Goal: Information Seeking & Learning: Learn about a topic

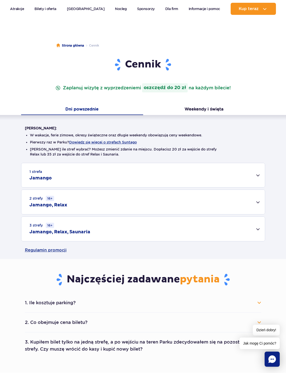
scroll to position [25, 0]
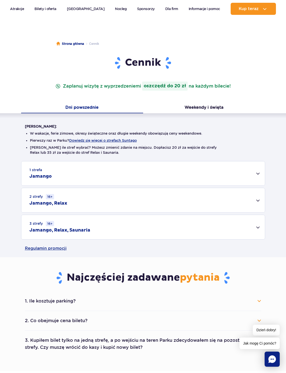
click at [86, 196] on div "2 strefy 16+ Jamango, Relax" at bounding box center [142, 200] width 243 height 24
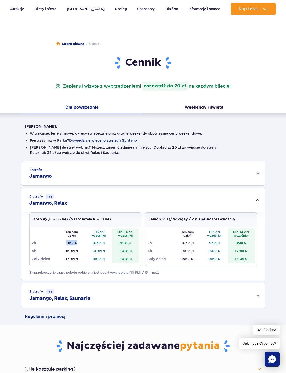
drag, startPoint x: 81, startPoint y: 242, endPoint x: 62, endPoint y: 241, distance: 19.4
click at [62, 241] on td "115 PLN" at bounding box center [71, 243] width 27 height 8
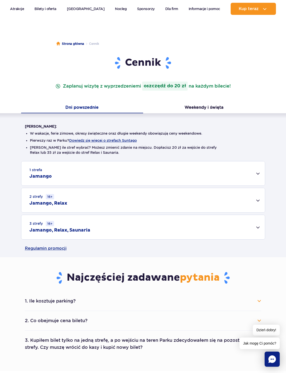
drag, startPoint x: 62, startPoint y: 241, endPoint x: 89, endPoint y: 199, distance: 50.3
click at [89, 199] on div "2 strefy 16+ Jamango, Relax" at bounding box center [142, 200] width 243 height 24
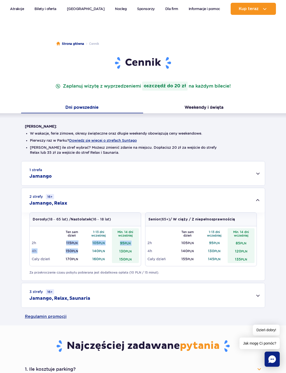
drag, startPoint x: 79, startPoint y: 250, endPoint x: 62, endPoint y: 242, distance: 19.3
click at [62, 242] on tbody "Ten sam dzień 1-13 dni wcześniej Min. 14 dni wcześniej 2h 115 PLN 105 PLN 95 PL…" at bounding box center [85, 245] width 107 height 35
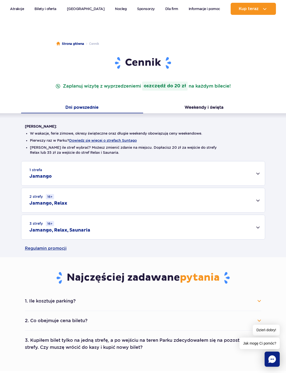
drag, startPoint x: 62, startPoint y: 242, endPoint x: 37, endPoint y: 202, distance: 47.3
click at [37, 202] on h2 "Jamango, Relax" at bounding box center [48, 203] width 38 height 6
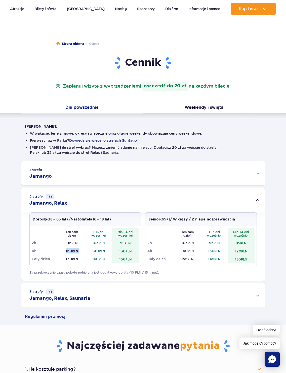
drag, startPoint x: 85, startPoint y: 251, endPoint x: 65, endPoint y: 249, distance: 20.5
click at [65, 249] on tr "4h 150 PLN 140 PLN 130 PLN" at bounding box center [85, 251] width 107 height 8
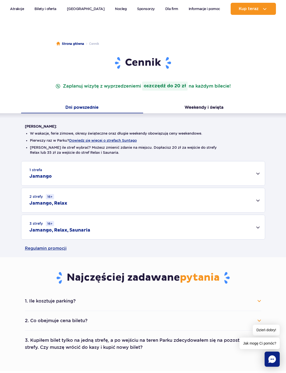
drag, startPoint x: 65, startPoint y: 249, endPoint x: 71, endPoint y: 197, distance: 52.1
click at [71, 197] on div "2 strefy 16+ Jamango, Relax" at bounding box center [142, 200] width 243 height 24
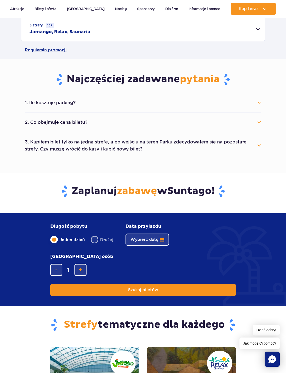
scroll to position [251, 0]
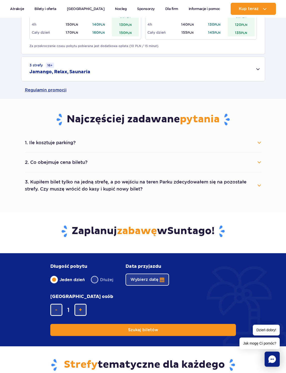
click at [260, 164] on button "2. Co obejmuje cena biletu?" at bounding box center [143, 162] width 236 height 11
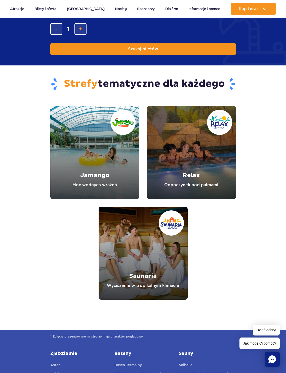
scroll to position [578, 0]
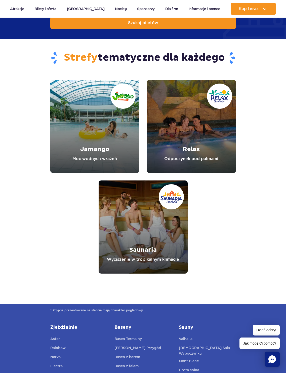
click at [200, 147] on link "Relax" at bounding box center [191, 126] width 89 height 93
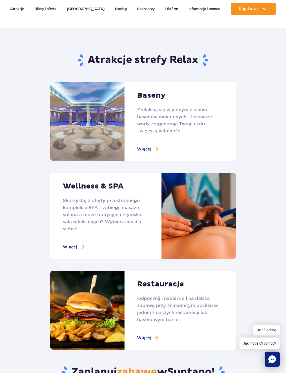
scroll to position [251, 0]
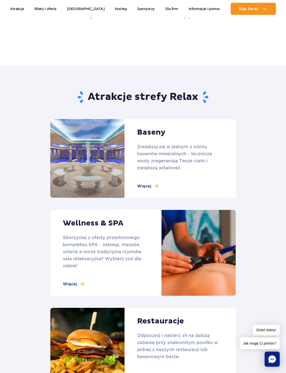
click at [149, 183] on link at bounding box center [143, 158] width 186 height 79
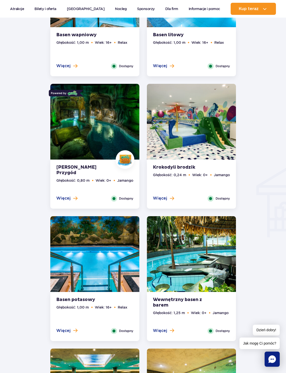
scroll to position [427, 0]
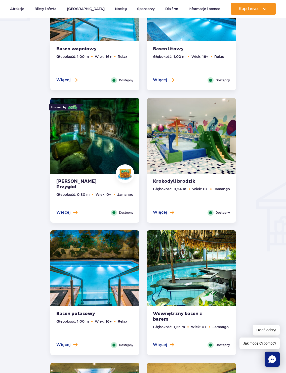
click at [76, 157] on img at bounding box center [94, 137] width 89 height 79
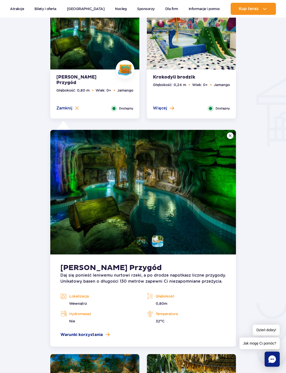
scroll to position [530, 0]
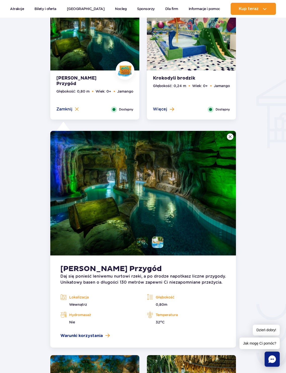
click at [138, 244] on li at bounding box center [142, 241] width 11 height 11
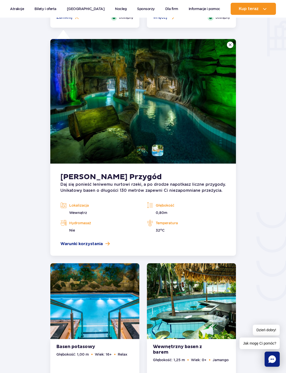
scroll to position [581, 0]
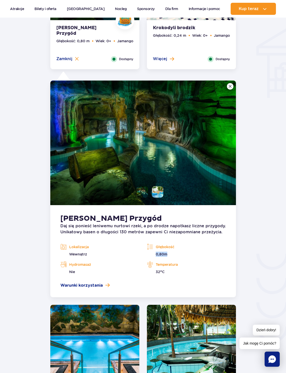
drag, startPoint x: 169, startPoint y: 256, endPoint x: 154, endPoint y: 255, distance: 14.6
click at [154, 255] on p "0,80m" at bounding box center [186, 253] width 79 height 5
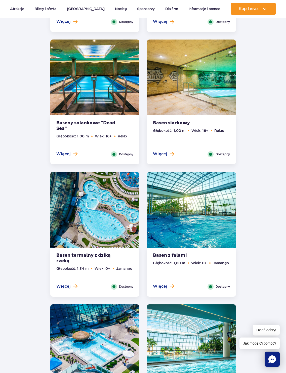
scroll to position [983, 0]
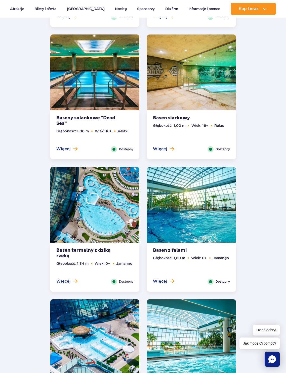
click at [195, 216] on img at bounding box center [191, 206] width 89 height 79
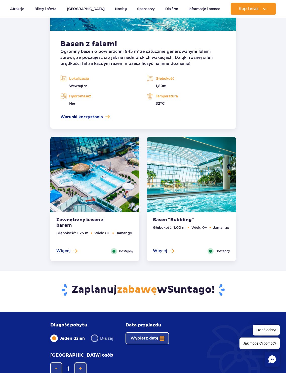
scroll to position [1153, 0]
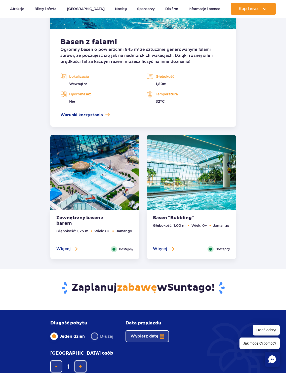
click at [113, 187] on img at bounding box center [94, 173] width 89 height 79
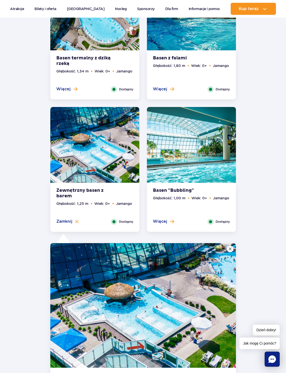
scroll to position [933, 0]
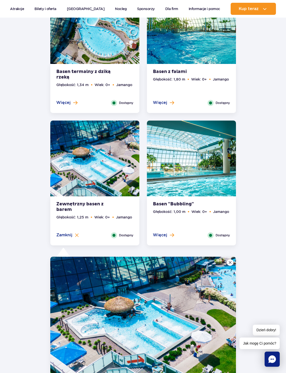
click at [170, 205] on strong "Basen "Bubbling"" at bounding box center [183, 204] width 61 height 6
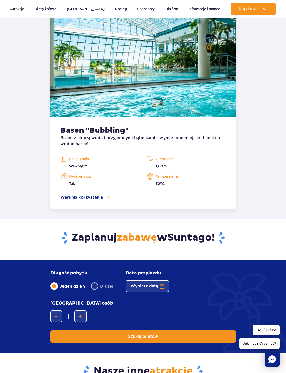
scroll to position [1160, 0]
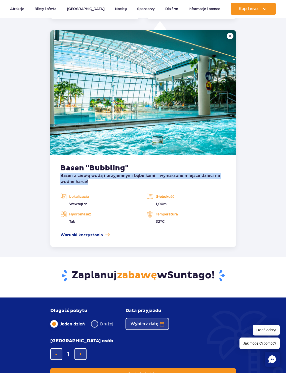
drag, startPoint x: 88, startPoint y: 182, endPoint x: 57, endPoint y: 176, distance: 31.6
click at [57, 176] on article "Basen "Bubbling" Basen z ciepłą wodą i przyjemnymi bąbelkami – wymarzone miejsc…" at bounding box center [143, 201] width 186 height 92
click at [131, 178] on p "Basen z ciepłą wodą i przyjemnymi bąbelkami – wymarzone miejsce dzieci na wodne…" at bounding box center [142, 178] width 165 height 12
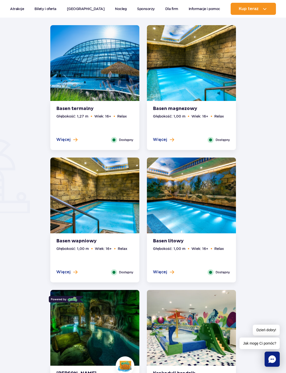
scroll to position [179, 0]
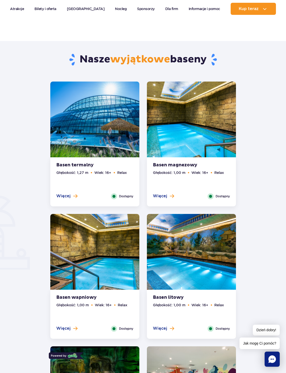
click at [90, 164] on strong "Basen termalny" at bounding box center [86, 165] width 61 height 6
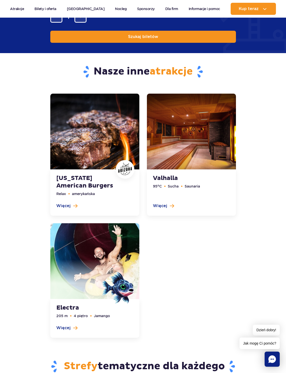
scroll to position [1483, 0]
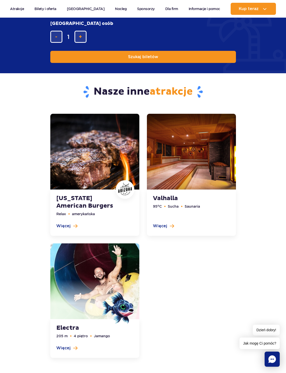
click at [86, 283] on span at bounding box center [94, 298] width 89 height 39
click at [87, 268] on link at bounding box center [94, 300] width 89 height 114
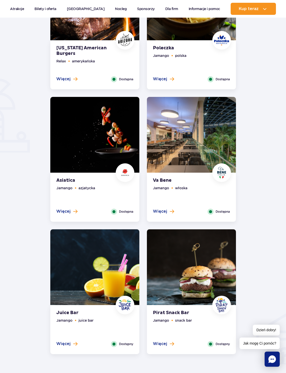
scroll to position [226, 0]
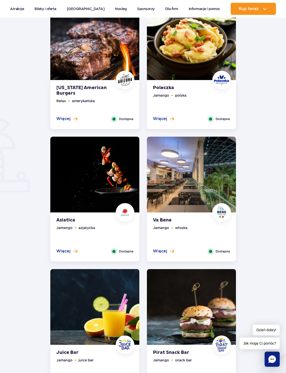
click at [181, 171] on img at bounding box center [191, 176] width 89 height 79
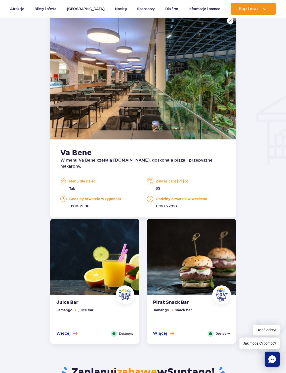
scroll to position [443, 0]
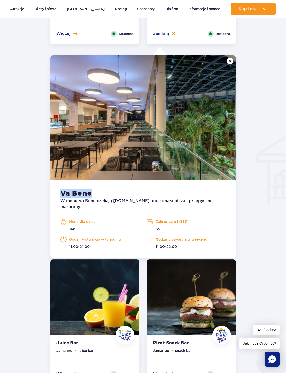
drag, startPoint x: 85, startPoint y: 193, endPoint x: 60, endPoint y: 192, distance: 25.9
click at [60, 192] on div "Va Bene W menu Va Bene czekają m.in. doskonała pizza i przepyszne makarony. Men…" at bounding box center [143, 219] width 186 height 78
copy strong "Va Bene"
